Goal: Task Accomplishment & Management: Complete application form

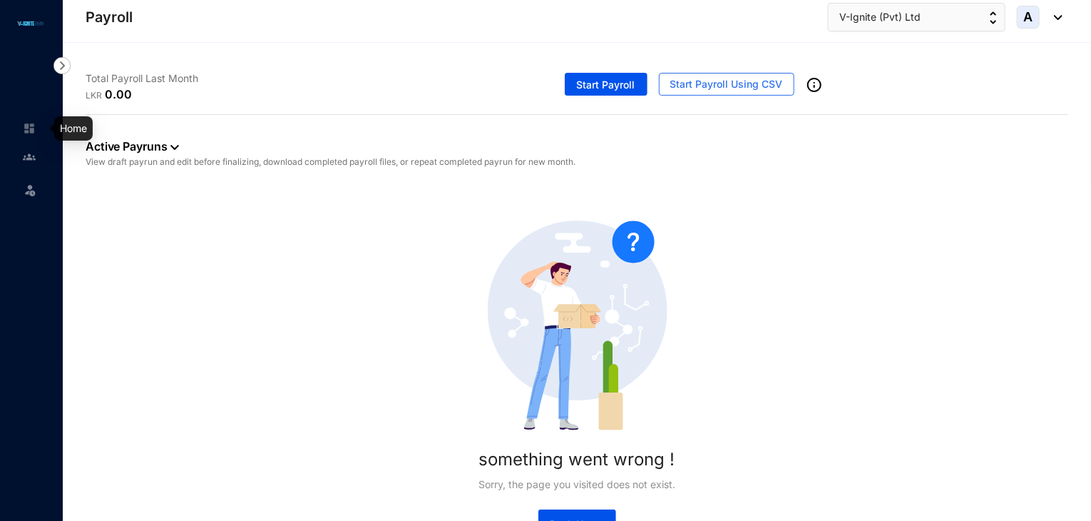
click at [32, 126] on img at bounding box center [29, 128] width 13 height 13
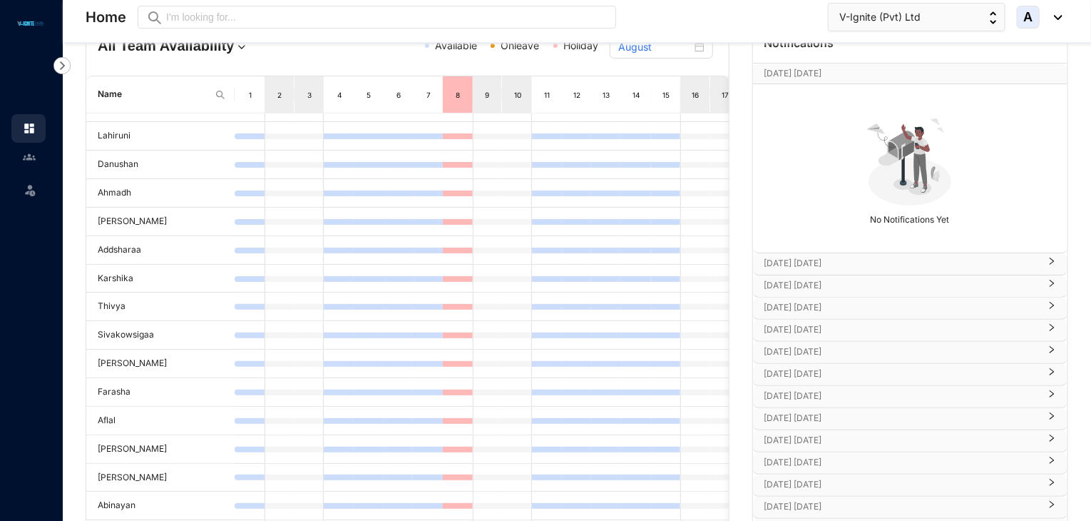
scroll to position [39, 0]
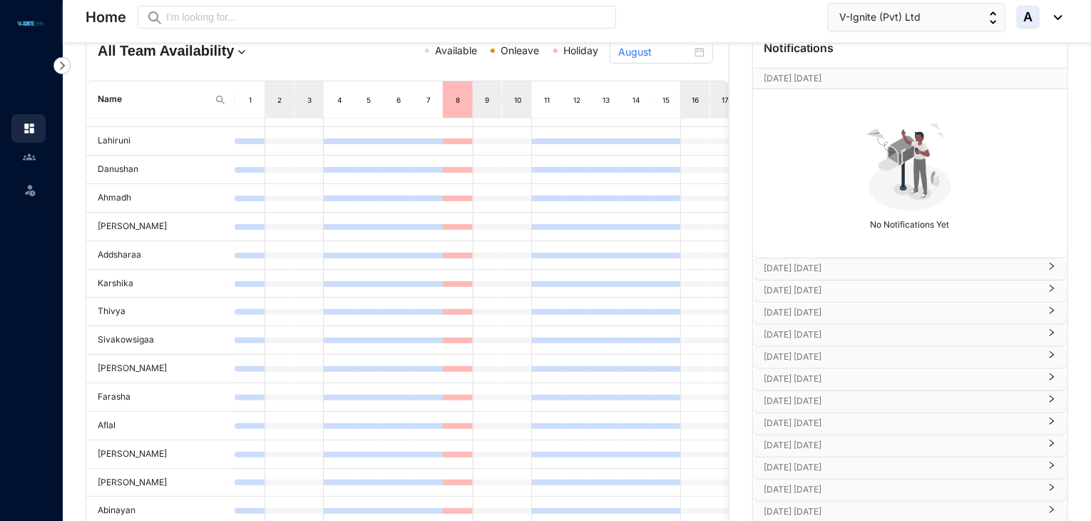
click at [62, 66] on img at bounding box center [62, 65] width 17 height 17
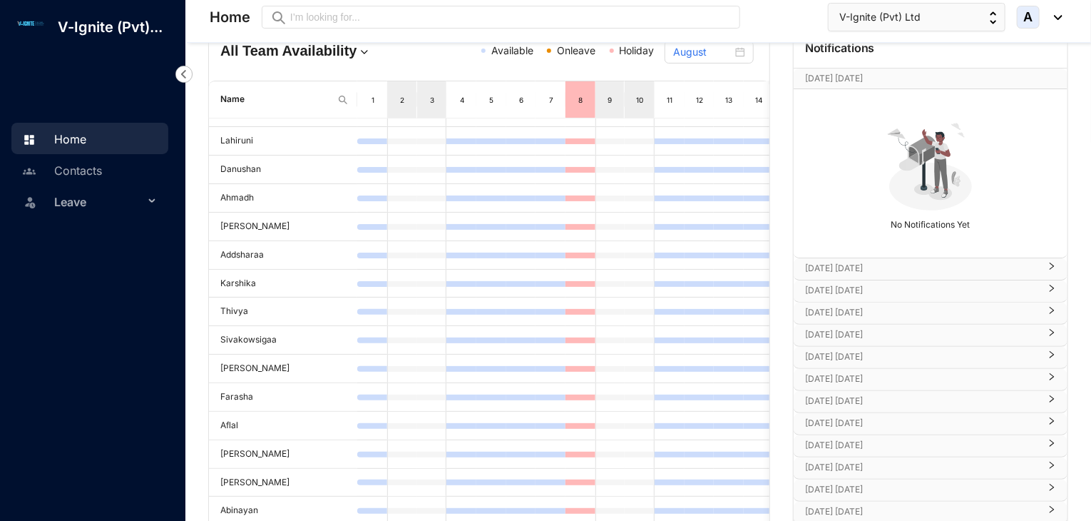
click at [186, 66] on img at bounding box center [183, 74] width 17 height 17
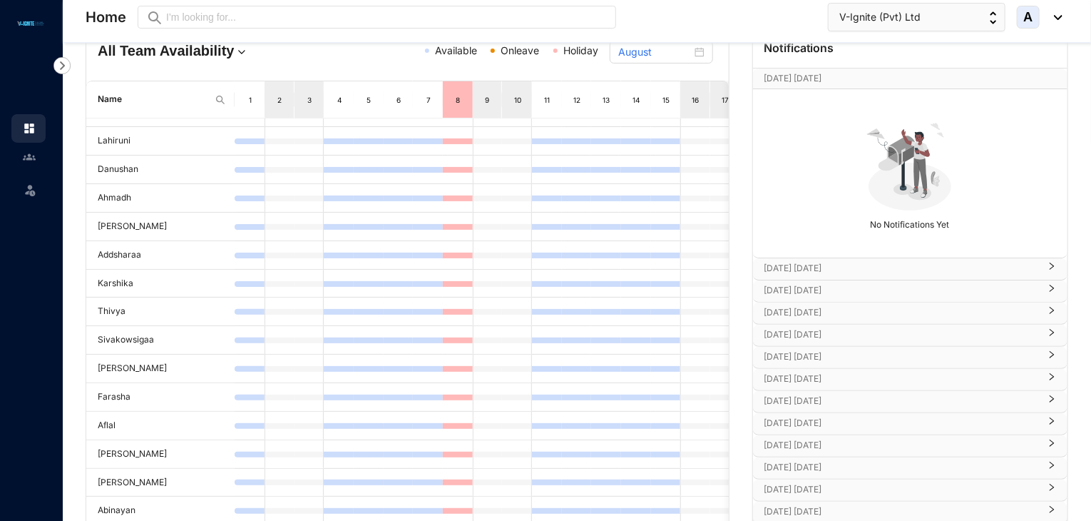
click at [63, 72] on img at bounding box center [62, 65] width 17 height 17
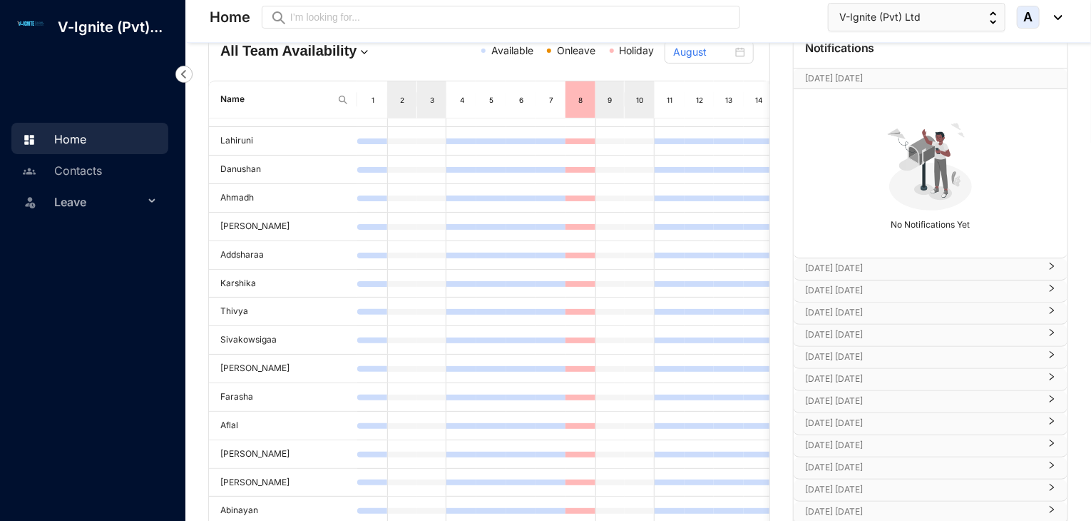
click at [131, 198] on span "Leave" at bounding box center [99, 202] width 90 height 29
click at [117, 240] on link "Leave Requests" at bounding box center [85, 236] width 88 height 12
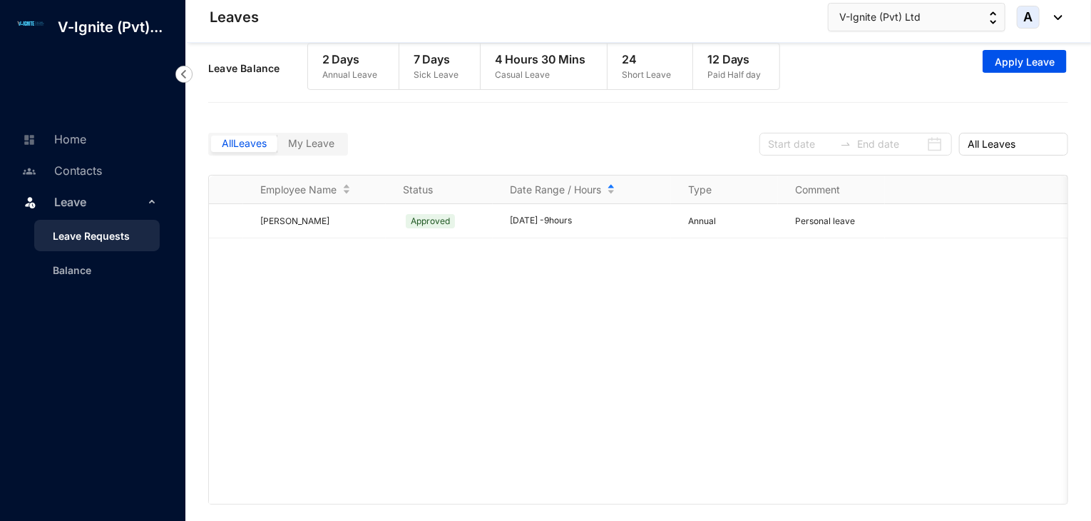
scroll to position [16, 0]
click at [578, 217] on div "[DATE] - 9 hours" at bounding box center [590, 220] width 161 height 14
drag, startPoint x: 312, startPoint y: 154, endPoint x: 316, endPoint y: 146, distance: 8.9
click at [316, 146] on div "All Leaves My Leave" at bounding box center [278, 143] width 140 height 23
click at [316, 146] on span "My Leave" at bounding box center [311, 142] width 46 height 12
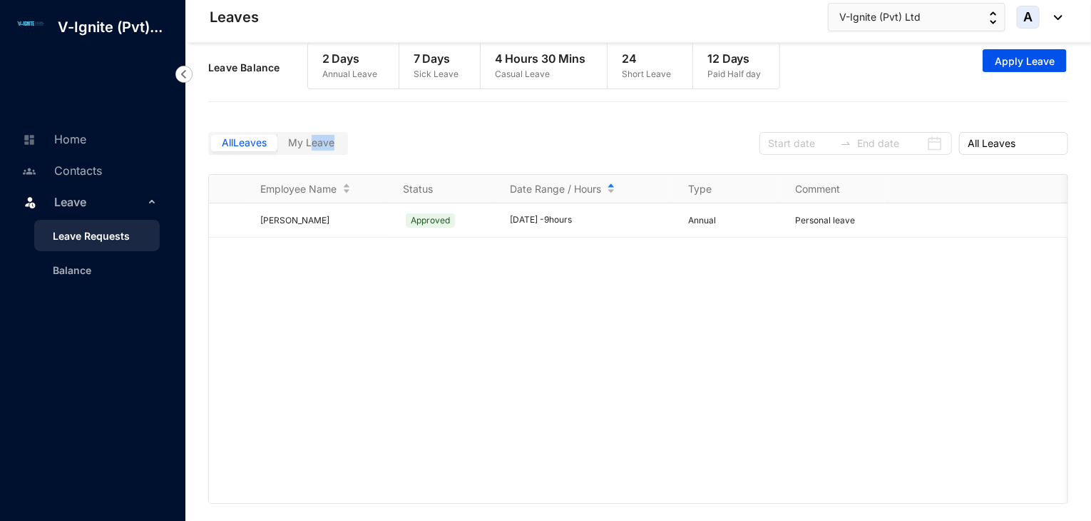
click at [278, 146] on input "My Leave" at bounding box center [278, 146] width 0 height 0
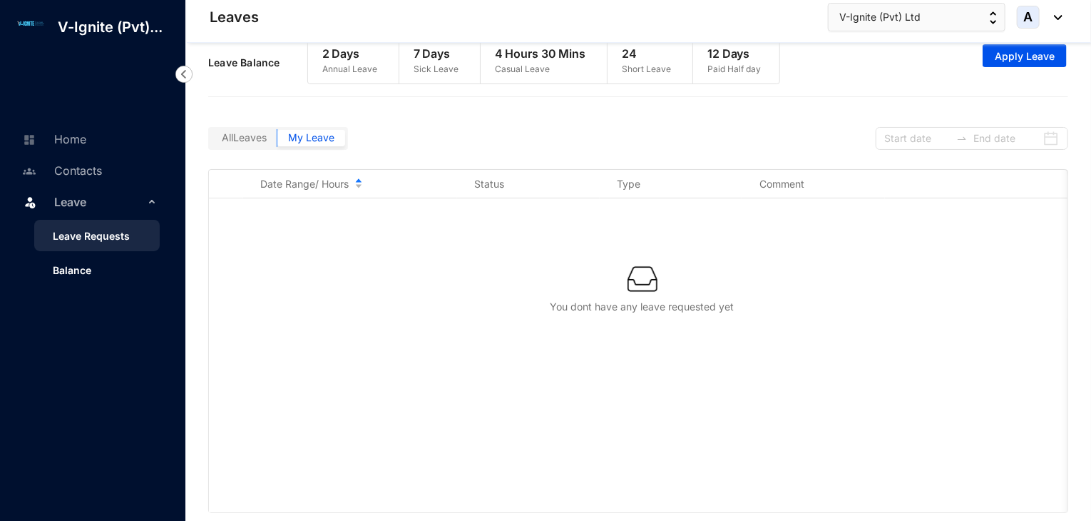
click at [64, 271] on link "Balance" at bounding box center [66, 270] width 50 height 12
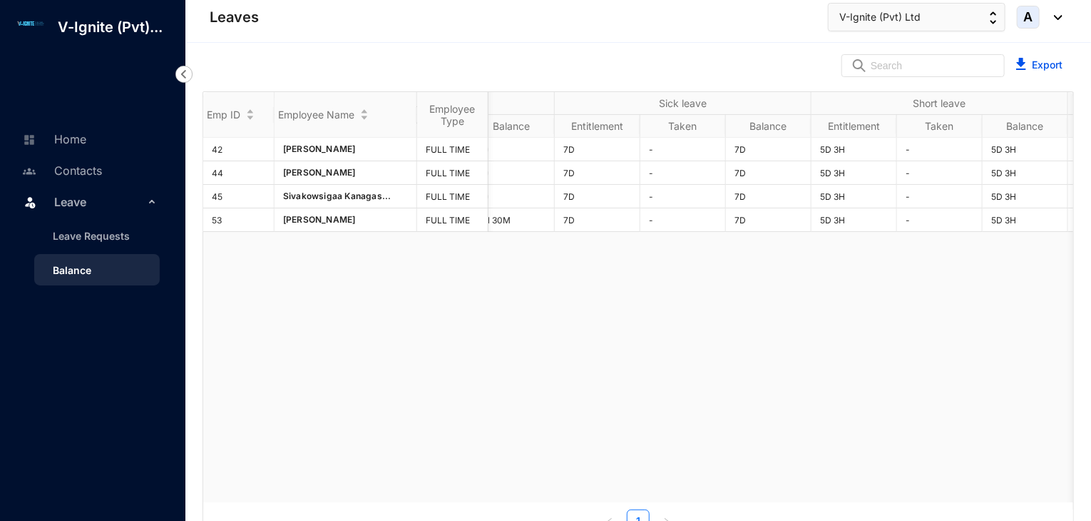
scroll to position [0, 454]
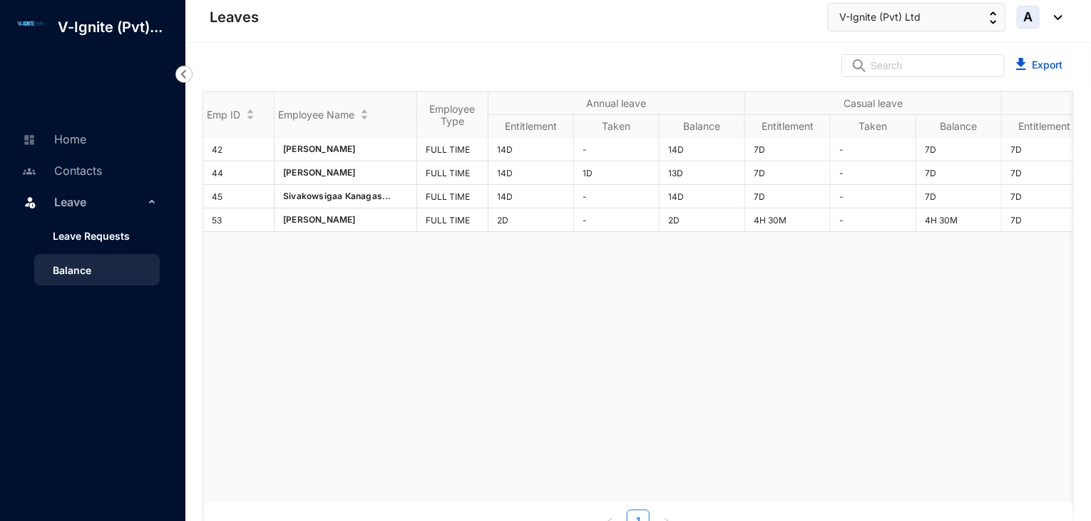
click at [120, 230] on link "Leave Requests" at bounding box center [85, 236] width 88 height 12
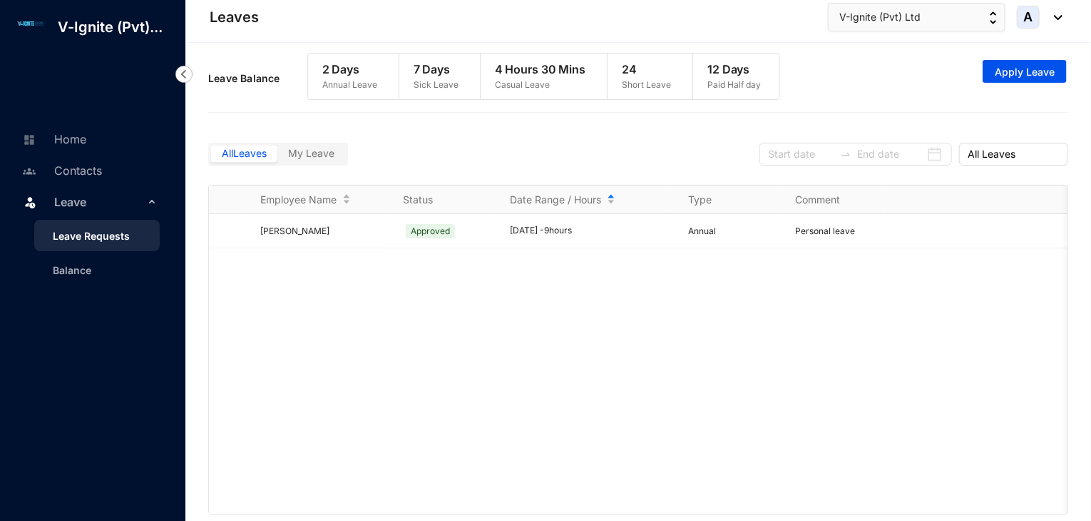
click at [686, 350] on div "[PERSON_NAME] Approved [DATE] - 9 hours Annual Personal leave" at bounding box center [638, 364] width 859 height 300
click at [719, 144] on div "All Leaves My Leave All Leaves" at bounding box center [638, 152] width 860 height 65
click at [743, 100] on div "2 Days Annual Leave 7 Days Sick Leave 4 Hours 30 Mins Casual Leave 24 Short Lea…" at bounding box center [543, 76] width 473 height 47
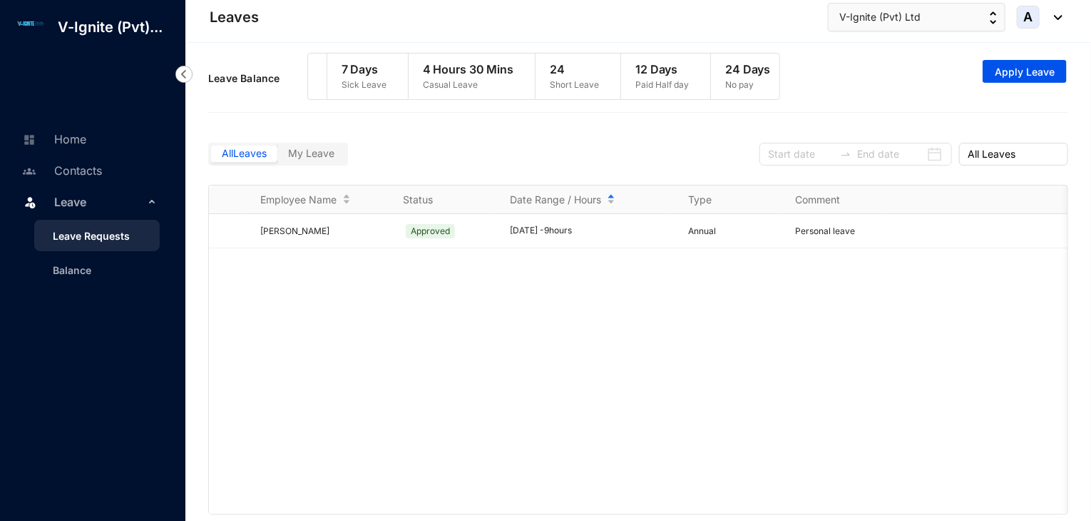
click at [328, 158] on span "My Leave" at bounding box center [311, 153] width 46 height 12
click at [278, 157] on input "My Leave" at bounding box center [278, 157] width 0 height 0
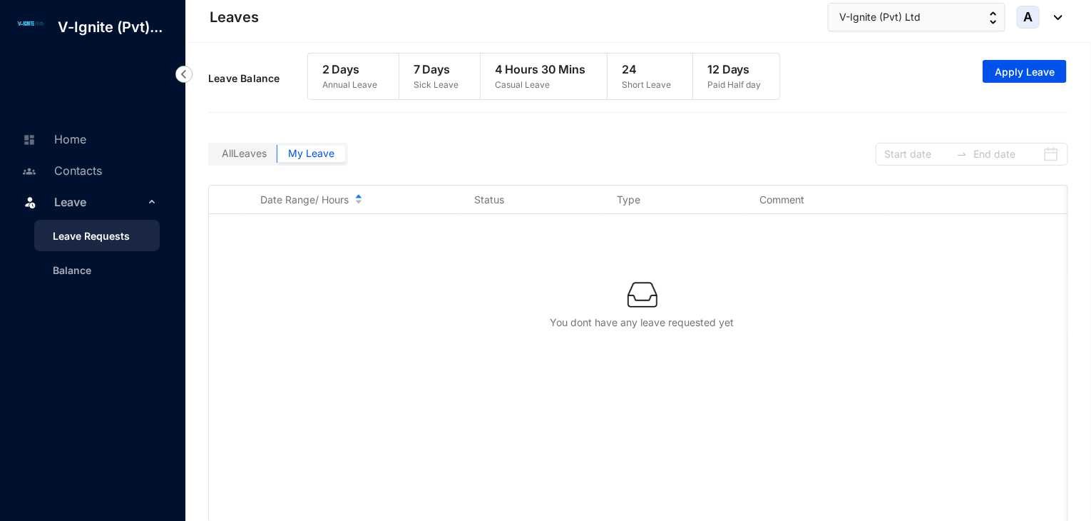
click at [274, 161] on label "All Leaves" at bounding box center [244, 154] width 66 height 16
click at [211, 157] on input "All Leaves" at bounding box center [211, 157] width 0 height 0
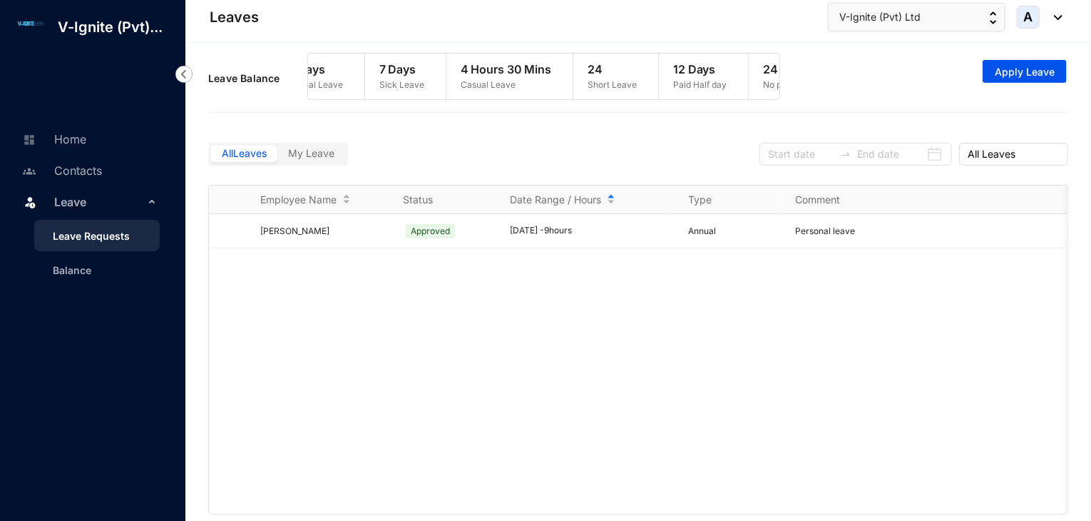
scroll to position [0, 0]
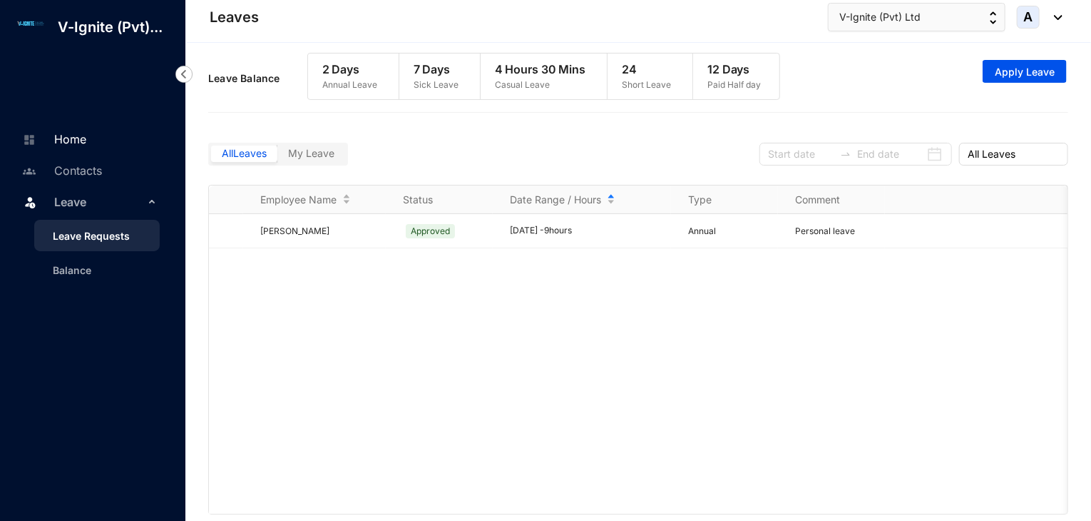
click at [77, 138] on link "Home" at bounding box center [53, 139] width 68 height 14
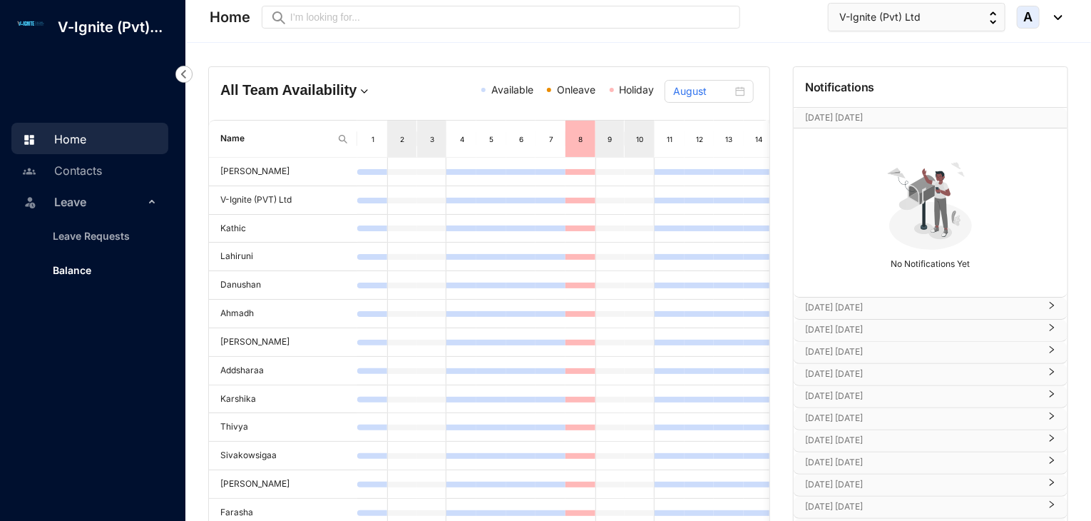
click at [91, 264] on link "Balance" at bounding box center [66, 270] width 50 height 12
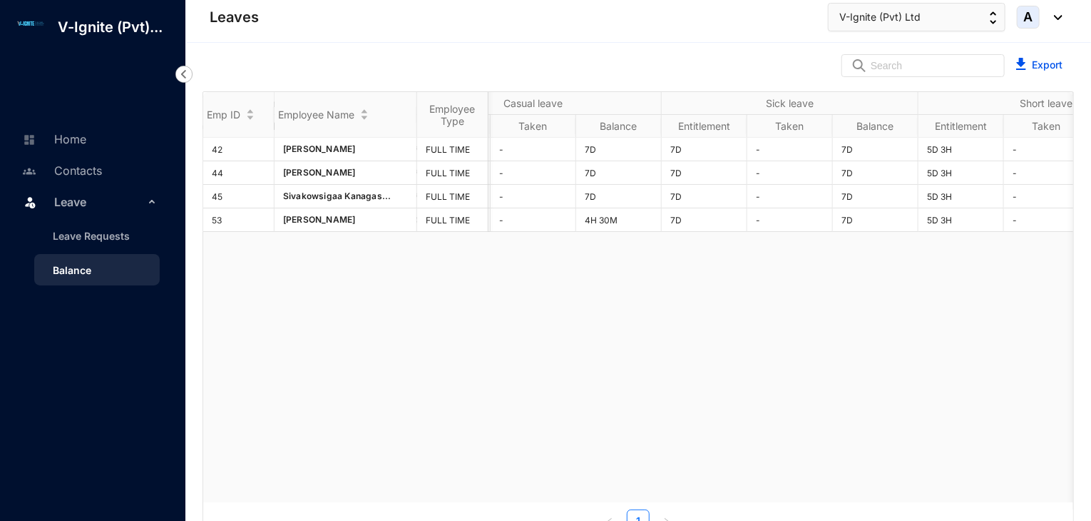
scroll to position [0, 367]
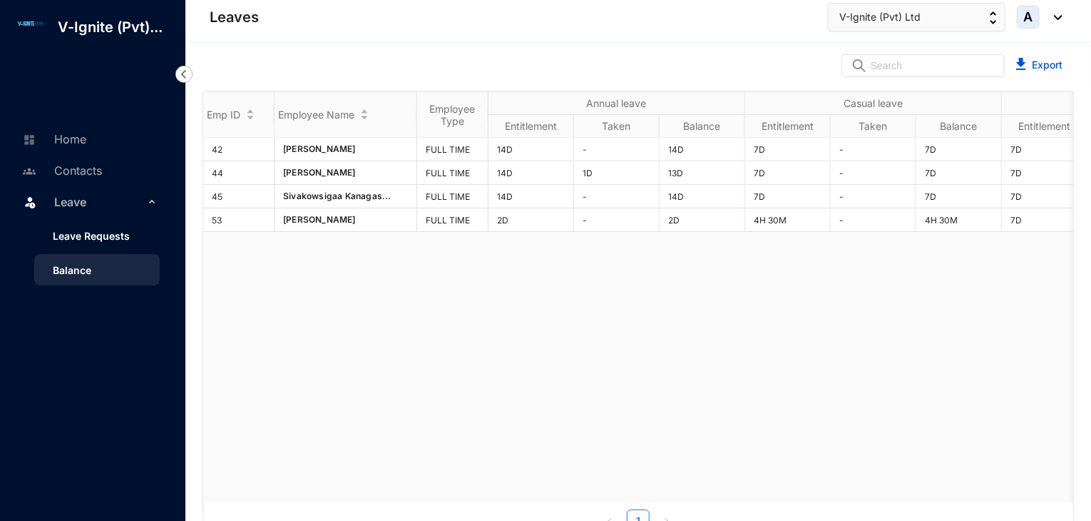
click at [112, 235] on link "Leave Requests" at bounding box center [85, 236] width 88 height 12
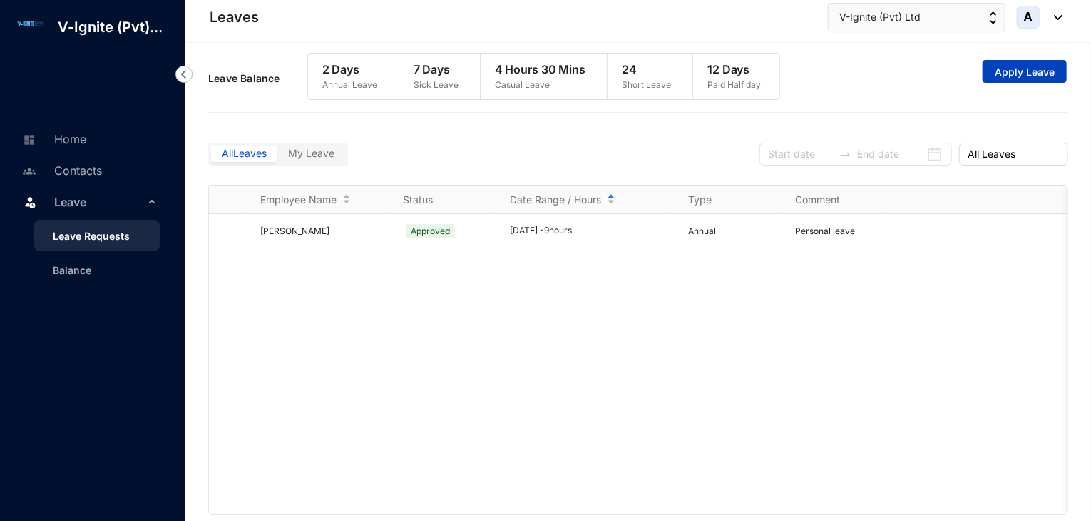
click at [1022, 70] on span "Apply Leave" at bounding box center [1025, 72] width 60 height 14
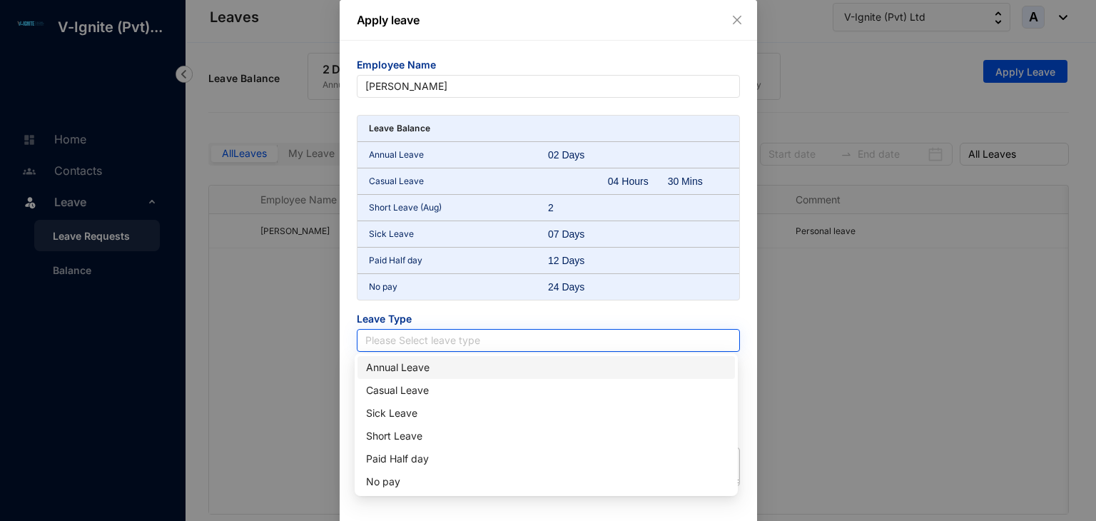
click at [509, 335] on input "search" at bounding box center [548, 340] width 366 height 21
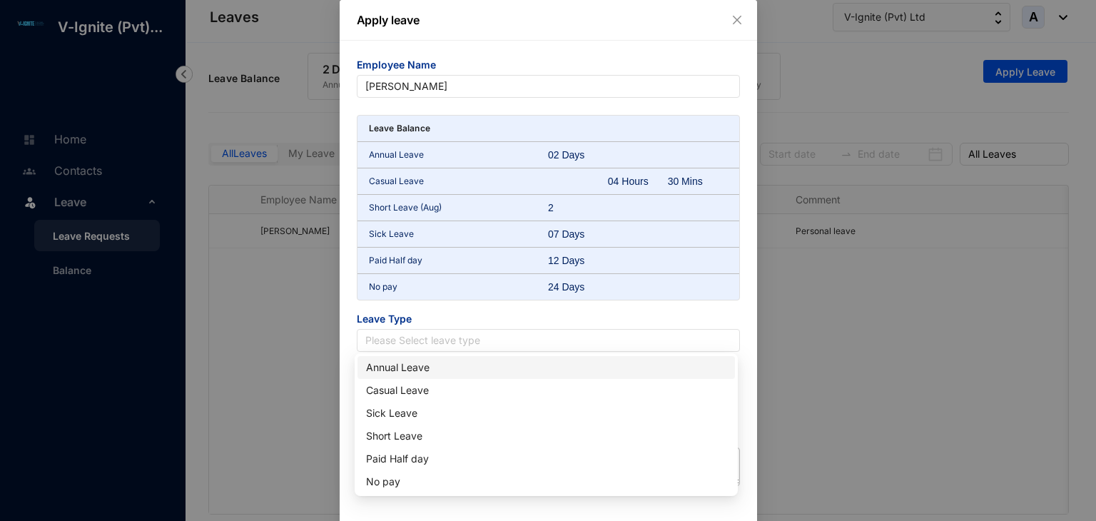
click at [456, 365] on div "Annual Leave" at bounding box center [546, 368] width 360 height 16
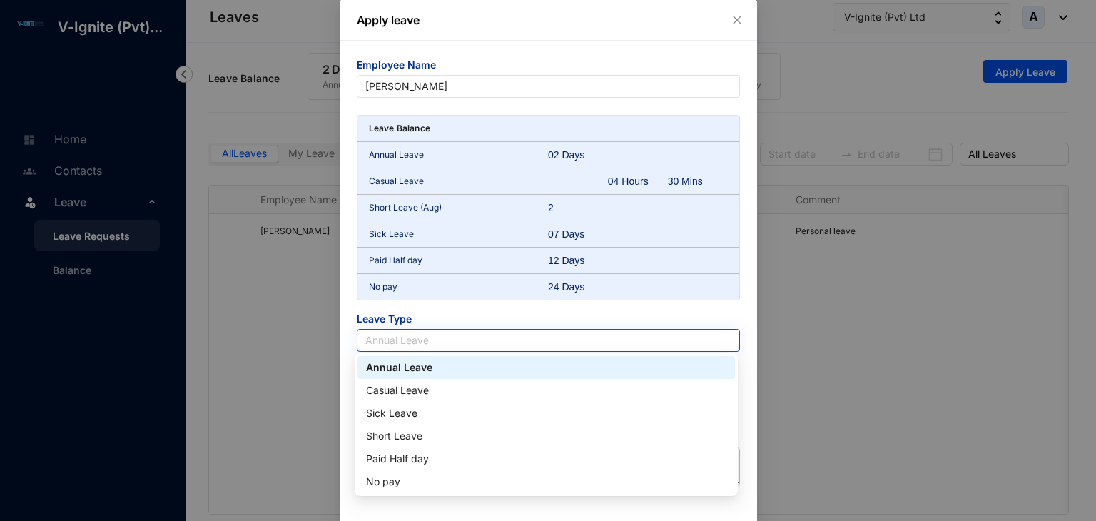
click at [556, 337] on span "Annual Leave" at bounding box center [548, 340] width 366 height 21
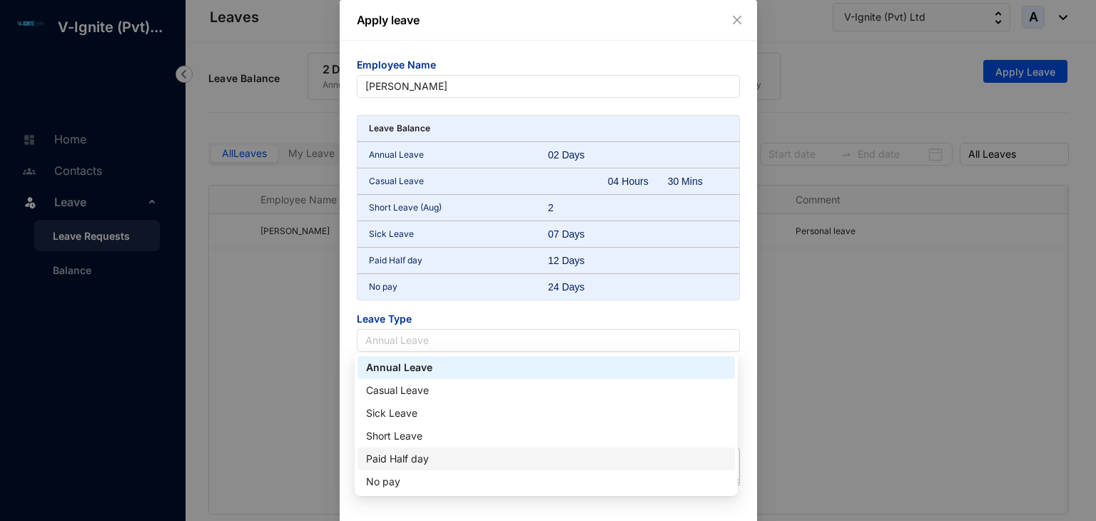
click at [424, 459] on div "Paid Half day" at bounding box center [546, 459] width 360 height 16
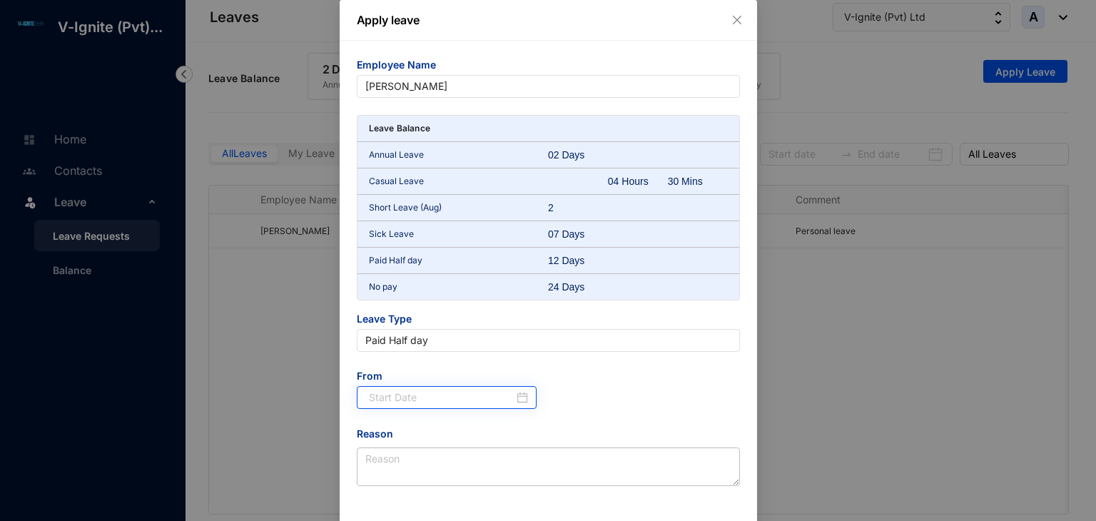
click at [519, 398] on div at bounding box center [449, 398] width 160 height 16
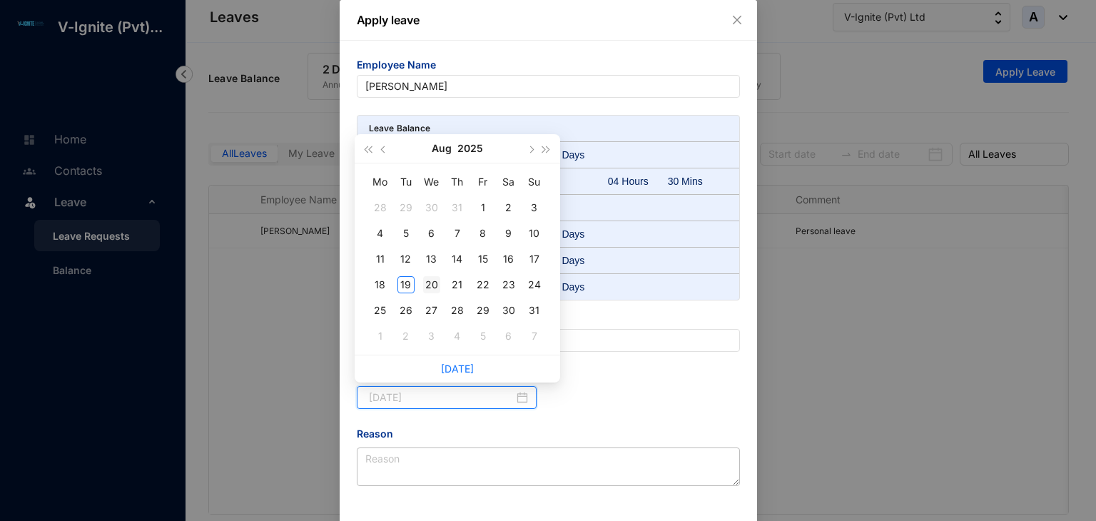
type input "[DATE]"
click at [431, 287] on div "20" at bounding box center [431, 284] width 17 height 17
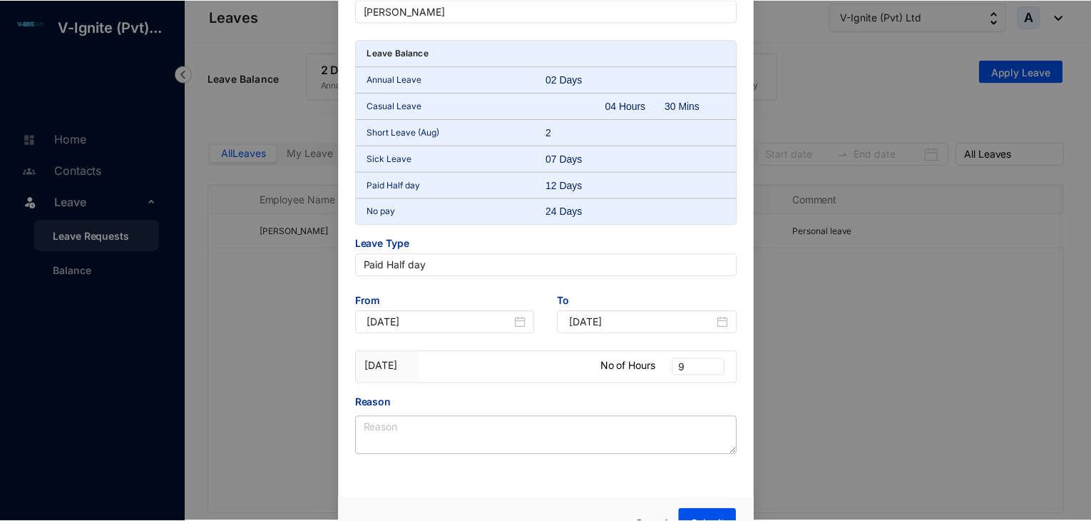
scroll to position [103, 0]
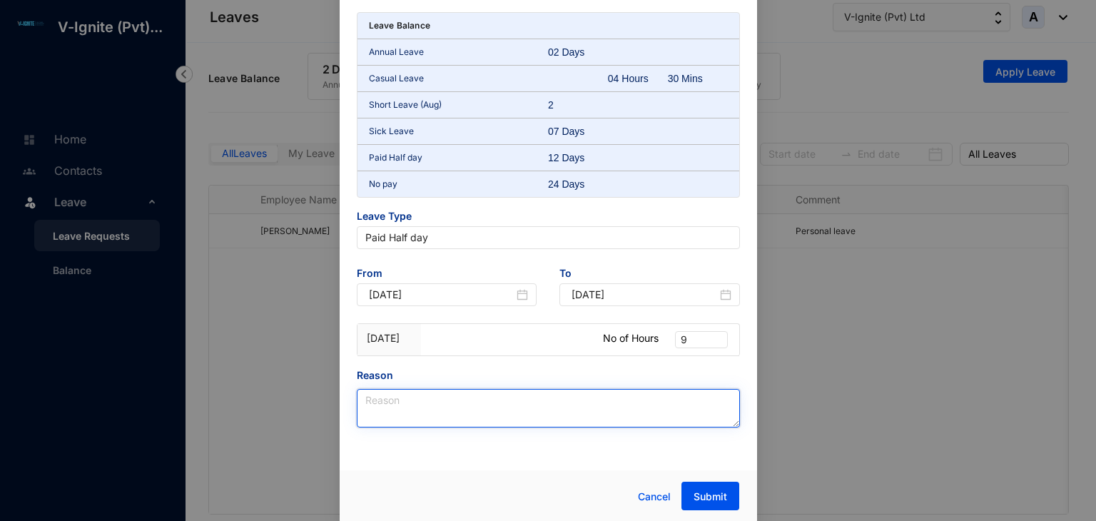
click at [576, 399] on textarea "Reason" at bounding box center [548, 408] width 383 height 39
type textarea "Personal Reason"
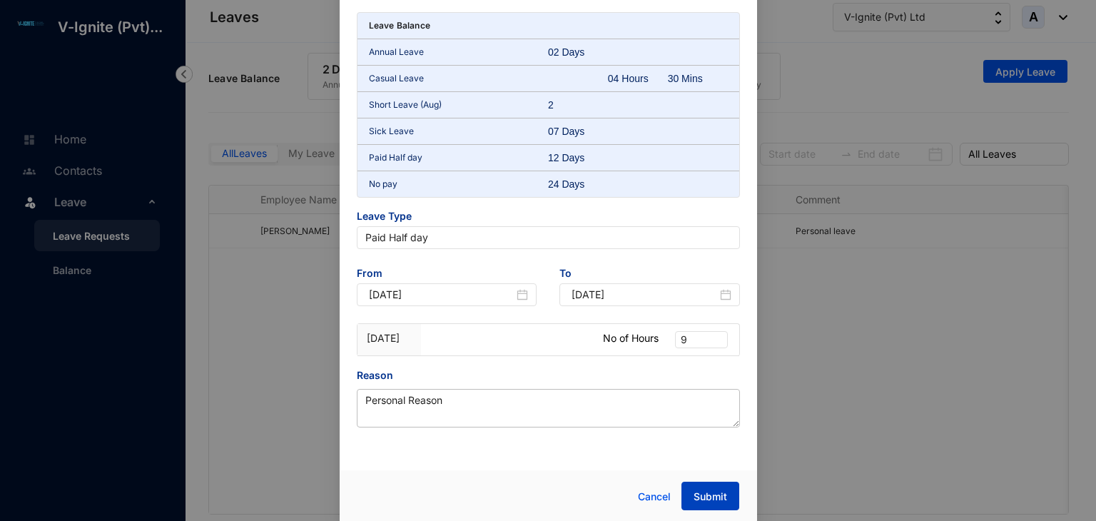
click at [703, 496] on span "Submit" at bounding box center [710, 496] width 34 height 14
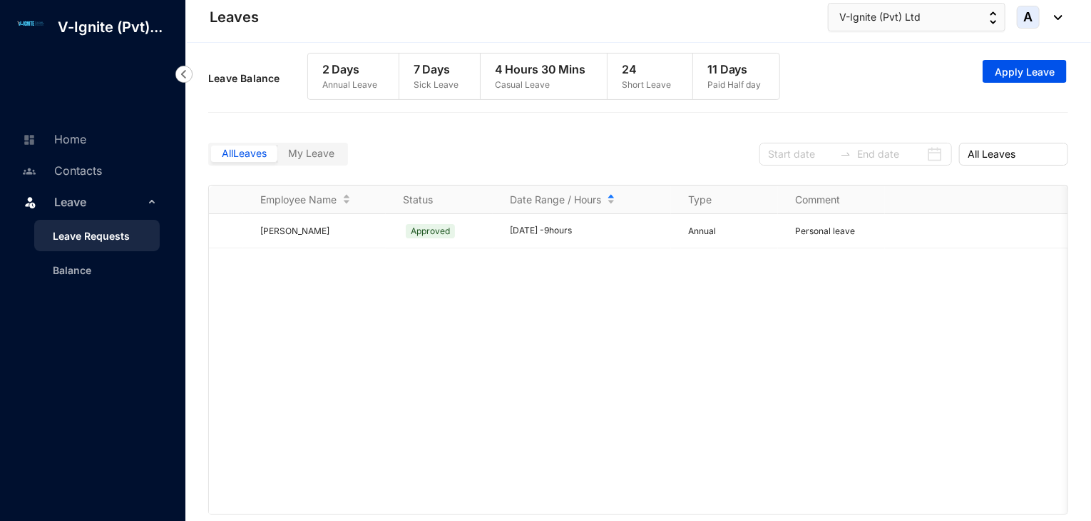
click at [339, 159] on label "My Leave" at bounding box center [312, 154] width 68 height 16
click at [278, 157] on input "My Leave" at bounding box center [278, 157] width 0 height 0
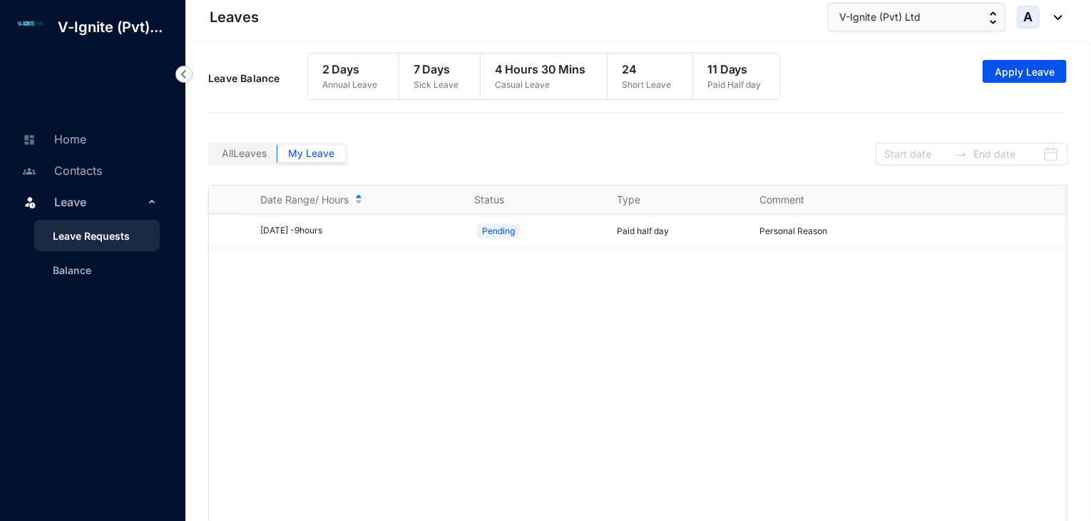
click at [736, 419] on div "[DATE] - 9 hours Pending Paid half day Personal Reason Cancel" at bounding box center [638, 371] width 859 height 314
click at [254, 155] on span "All Leaves" at bounding box center [244, 153] width 45 height 12
click at [211, 157] on input "All Leaves" at bounding box center [211, 157] width 0 height 0
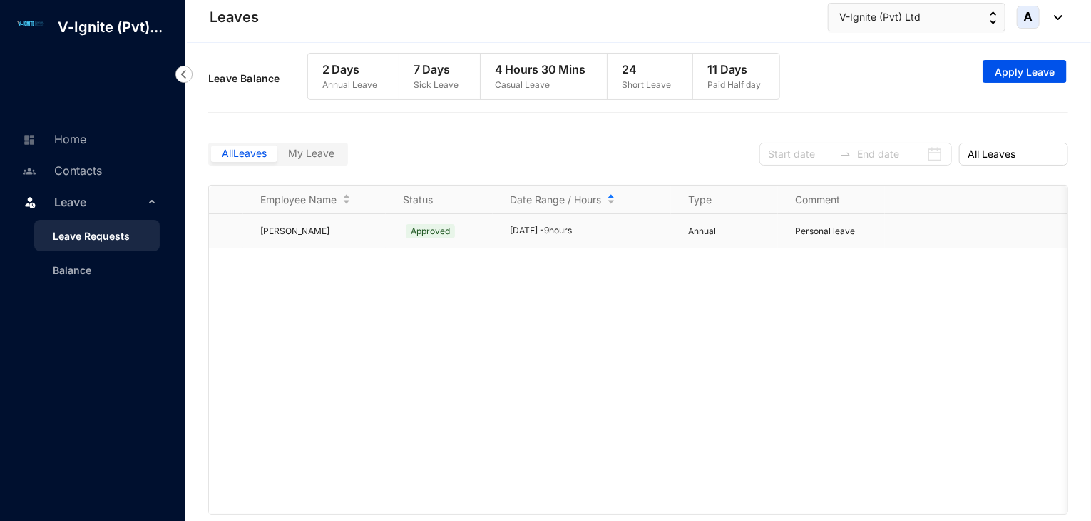
click at [691, 235] on p "Annual" at bounding box center [733, 231] width 90 height 14
click at [440, 238] on span "Approved" at bounding box center [430, 231] width 49 height 14
click at [994, 21] on img "button" at bounding box center [993, 17] width 7 height 13
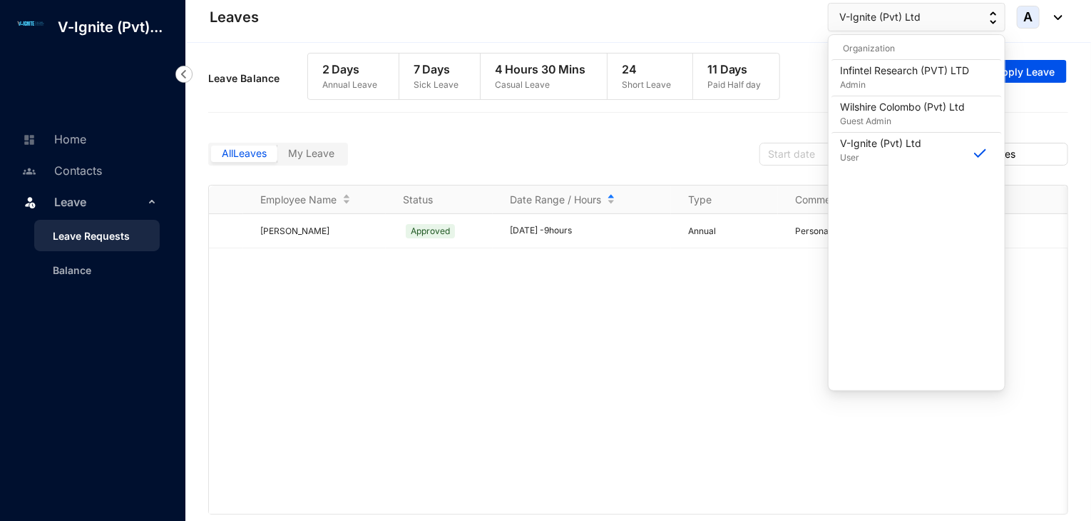
click at [784, 14] on div "Leaves V-Ignite (Pvt) Ltd A" at bounding box center [636, 17] width 853 height 29
